Goal: Task Accomplishment & Management: Manage account settings

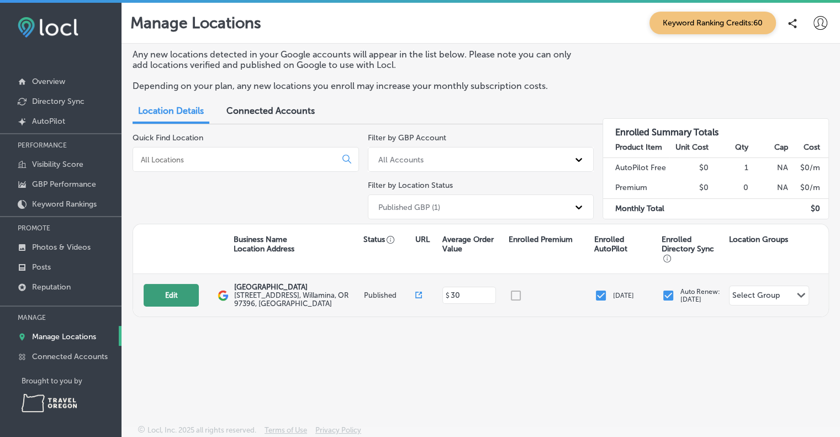
click at [161, 296] on button "Edit" at bounding box center [171, 295] width 55 height 23
select select "US"
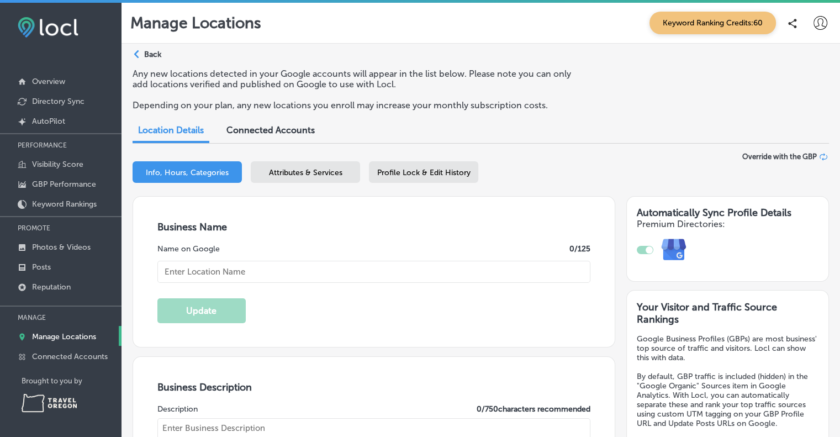
type input "[GEOGRAPHIC_DATA]"
type textarea "Navarra Gardens sets the stage for extraordinary weddings with its award-winnin…"
type input "[STREET_ADDRESS]"
type input "Willamina"
type input "97396"
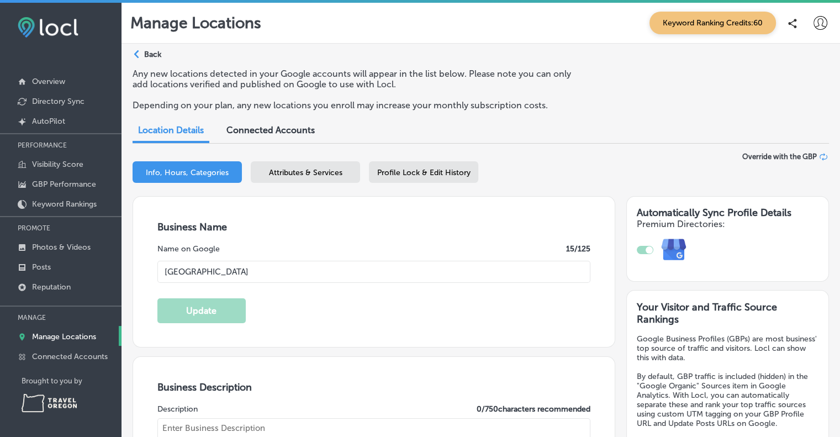
type input "US"
type input "[URL][DOMAIN_NAME]"
type input "30"
checkbox input "true"
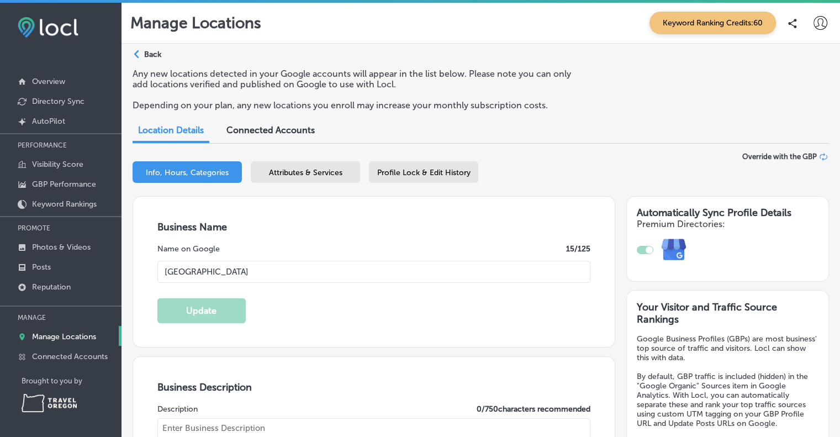
type textarea "Discover Navarra Gardens winner of Best Event Venue 2024, a stunning riverfront…"
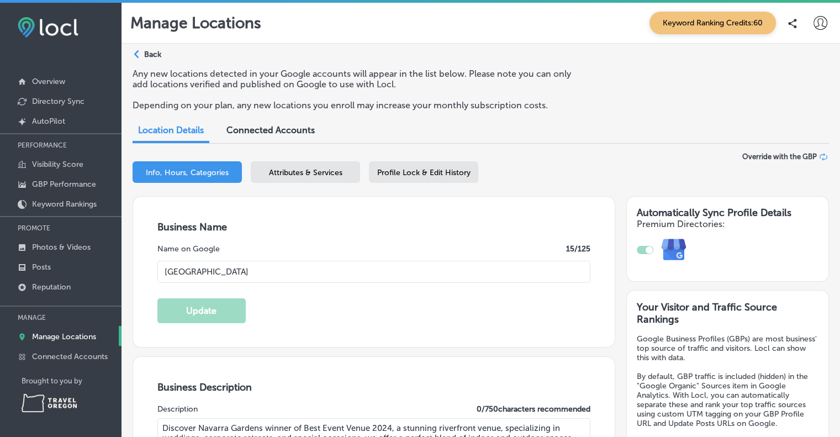
type input "[PHONE_NUMBER]"
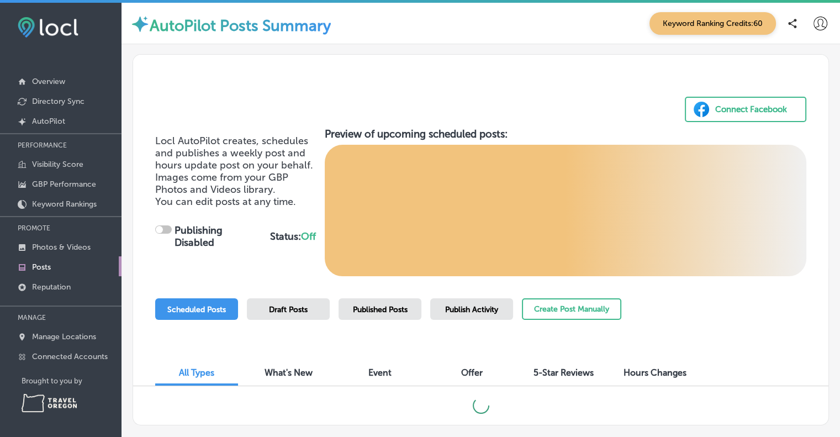
checkbox input "true"
